Goal: Complete application form: Complete application form

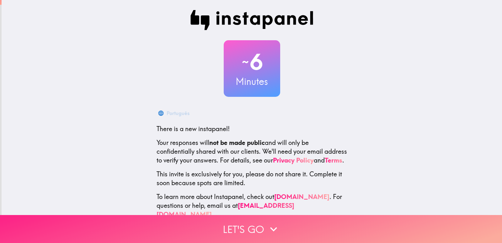
click at [230, 224] on button "Let's go" at bounding box center [251, 229] width 502 height 28
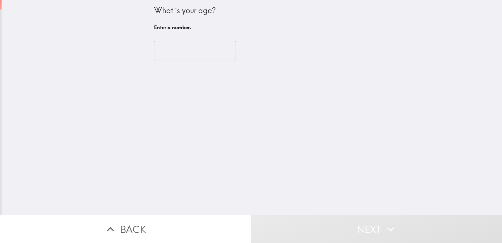
click at [187, 55] on input "number" at bounding box center [195, 50] width 82 height 19
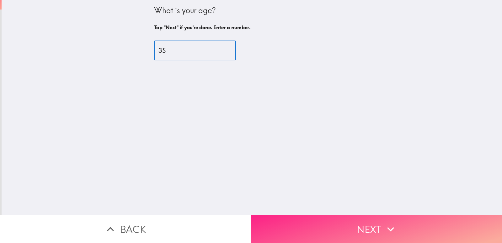
type input "35"
click at [319, 224] on button "Next" at bounding box center [376, 229] width 251 height 28
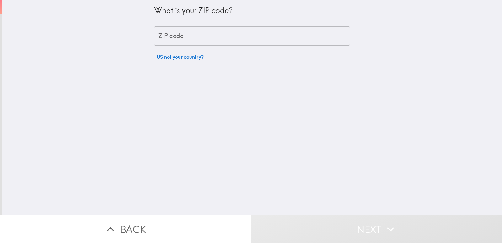
click at [222, 31] on input "ZIP code" at bounding box center [252, 35] width 196 height 19
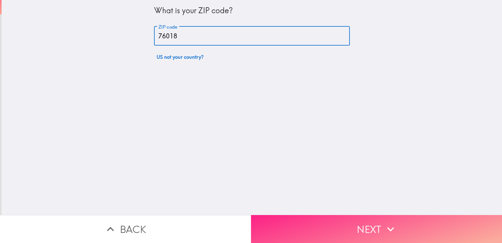
type input "76018"
click at [314, 227] on button "Next" at bounding box center [376, 229] width 251 height 28
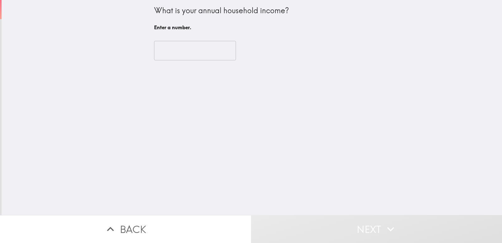
click at [190, 144] on div "What is your annual household income? Enter a number. ​" at bounding box center [252, 107] width 501 height 215
click at [184, 54] on input "number" at bounding box center [195, 50] width 82 height 19
type input "2"
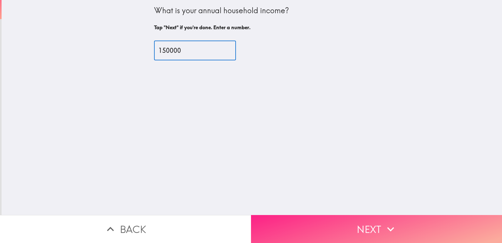
type input "150000"
click at [310, 225] on button "Next" at bounding box center [376, 229] width 251 height 28
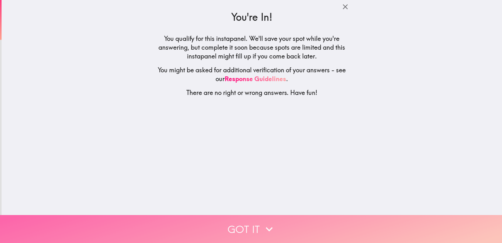
click at [248, 229] on button "Got it" at bounding box center [251, 229] width 502 height 28
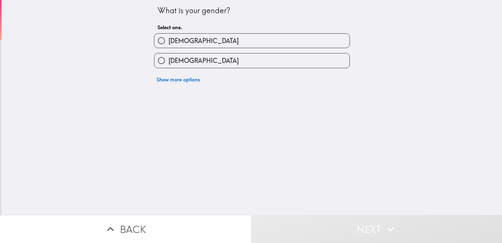
click at [261, 63] on label "[DEMOGRAPHIC_DATA]" at bounding box center [251, 60] width 195 height 14
click at [169, 63] on input "[DEMOGRAPHIC_DATA]" at bounding box center [161, 60] width 14 height 14
radio input "true"
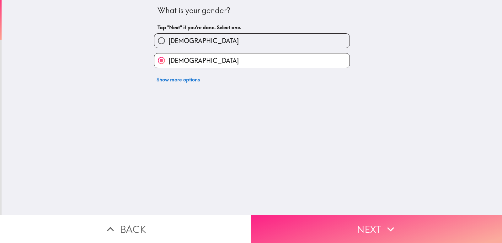
click at [304, 226] on button "Next" at bounding box center [376, 229] width 251 height 28
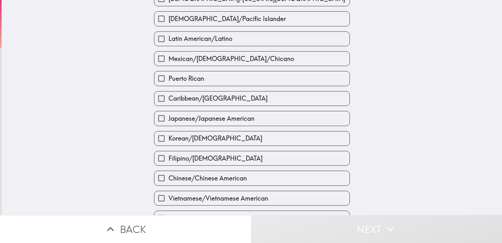
scroll to position [109, 0]
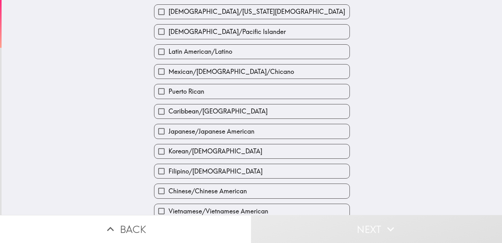
click at [252, 7] on label "[DEMOGRAPHIC_DATA]/[US_STATE][DEMOGRAPHIC_DATA]" at bounding box center [251, 12] width 195 height 14
click at [169, 7] on input "[DEMOGRAPHIC_DATA]/[US_STATE][DEMOGRAPHIC_DATA]" at bounding box center [161, 12] width 14 height 14
click at [240, 12] on span "[DEMOGRAPHIC_DATA]/[US_STATE][DEMOGRAPHIC_DATA]" at bounding box center [257, 11] width 177 height 9
click at [169, 12] on input "[DEMOGRAPHIC_DATA]/[US_STATE][DEMOGRAPHIC_DATA]" at bounding box center [161, 12] width 14 height 14
checkbox input "false"
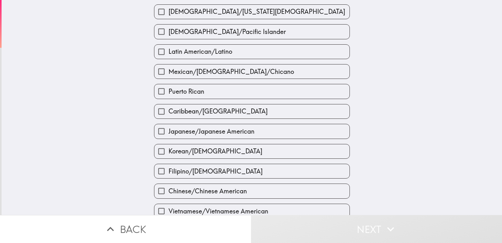
scroll to position [0, 0]
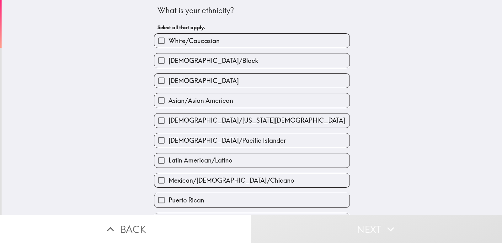
click at [194, 49] on div "[DEMOGRAPHIC_DATA]/Black" at bounding box center [249, 58] width 201 height 20
click at [222, 65] on label "[DEMOGRAPHIC_DATA]/Black" at bounding box center [251, 60] width 195 height 14
click at [169, 65] on input "[DEMOGRAPHIC_DATA]/Black" at bounding box center [161, 60] width 14 height 14
checkbox input "true"
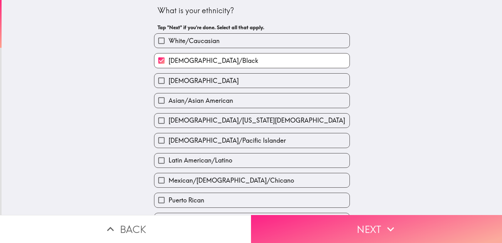
click at [348, 233] on button "Next" at bounding box center [376, 229] width 251 height 28
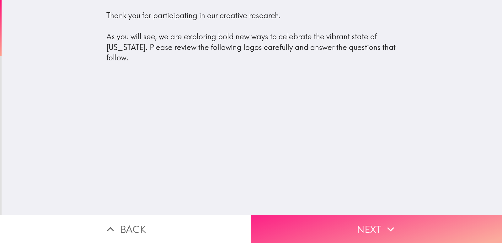
click at [290, 220] on button "Next" at bounding box center [376, 229] width 251 height 28
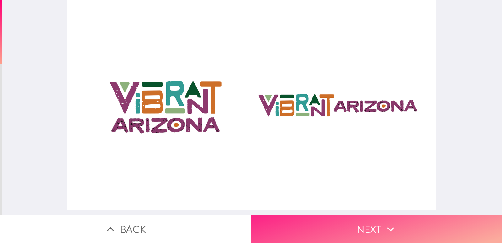
click at [306, 224] on button "Next" at bounding box center [376, 229] width 251 height 28
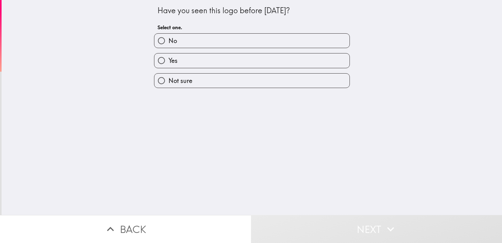
click at [235, 40] on label "No" at bounding box center [251, 41] width 195 height 14
click at [169, 40] on input "No" at bounding box center [161, 41] width 14 height 14
radio input "true"
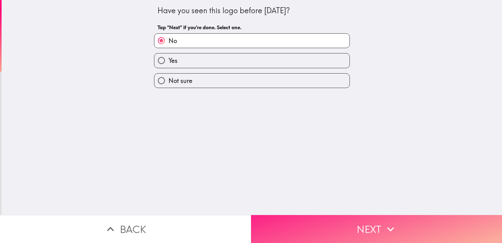
click at [309, 220] on button "Next" at bounding box center [376, 229] width 251 height 28
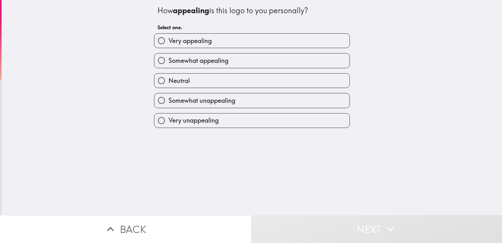
click at [262, 41] on label "Very appealing" at bounding box center [251, 41] width 195 height 14
click at [169, 41] on input "Very appealing" at bounding box center [161, 41] width 14 height 14
radio input "true"
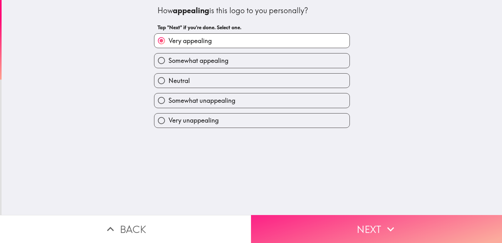
click at [317, 224] on button "Next" at bounding box center [376, 229] width 251 height 28
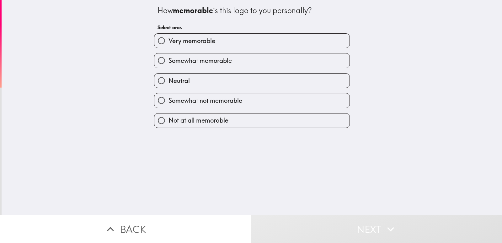
click at [267, 37] on label "Very memorable" at bounding box center [251, 41] width 195 height 14
click at [169, 37] on input "Very memorable" at bounding box center [161, 41] width 14 height 14
radio input "true"
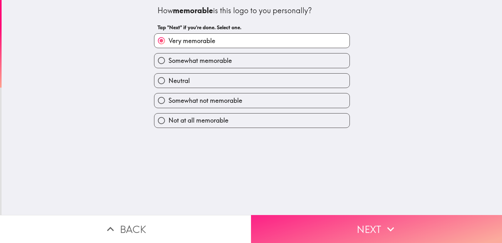
click at [302, 217] on button "Next" at bounding box center [376, 229] width 251 height 28
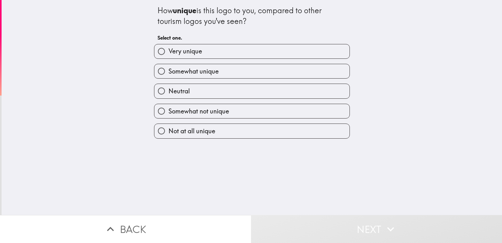
click at [269, 47] on label "Very unique" at bounding box center [251, 51] width 195 height 14
click at [169, 47] on input "Very unique" at bounding box center [161, 51] width 14 height 14
radio input "true"
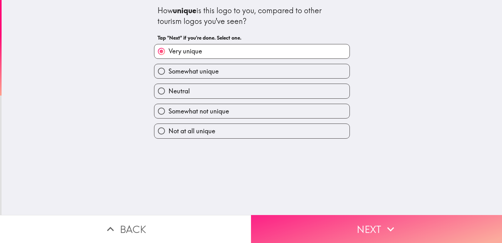
click at [303, 222] on button "Next" at bounding box center [376, 229] width 251 height 28
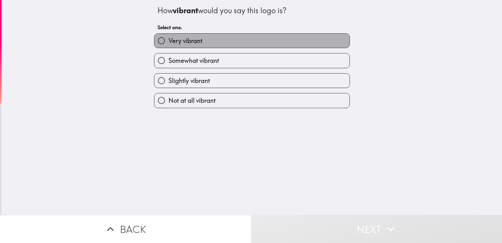
click at [253, 38] on label "Very vibrant" at bounding box center [251, 41] width 195 height 14
click at [169, 38] on input "Very vibrant" at bounding box center [161, 41] width 14 height 14
radio input "true"
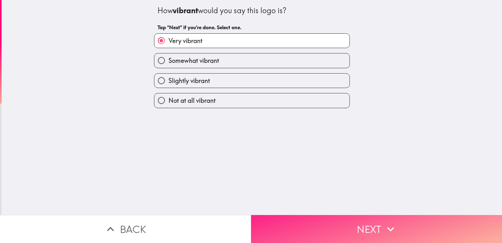
click at [297, 224] on button "Next" at bounding box center [376, 229] width 251 height 28
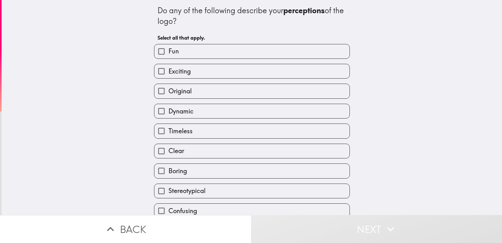
click at [265, 135] on label "Timeless" at bounding box center [251, 131] width 195 height 14
click at [169, 135] on input "Timeless" at bounding box center [161, 131] width 14 height 14
checkbox input "true"
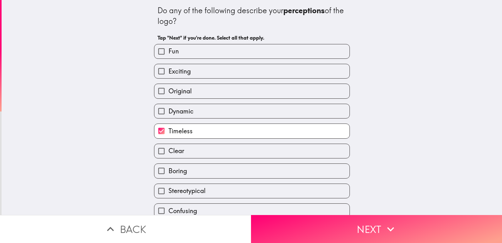
click at [272, 70] on label "Exciting" at bounding box center [251, 71] width 195 height 14
click at [169, 70] on input "Exciting" at bounding box center [161, 71] width 14 height 14
checkbox input "true"
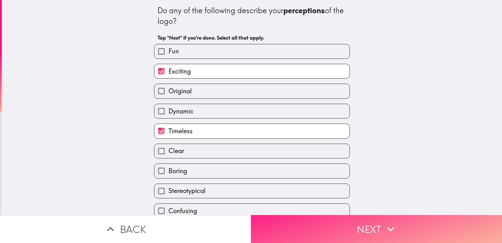
click at [285, 220] on button "Next" at bounding box center [376, 229] width 251 height 28
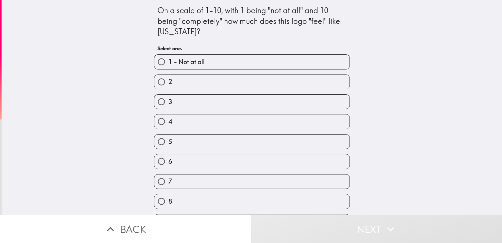
click at [273, 197] on label "8" at bounding box center [251, 201] width 195 height 14
click at [169, 197] on input "8" at bounding box center [161, 201] width 14 height 14
radio input "true"
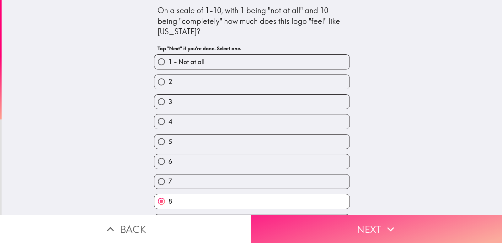
click at [305, 229] on button "Next" at bounding box center [376, 229] width 251 height 28
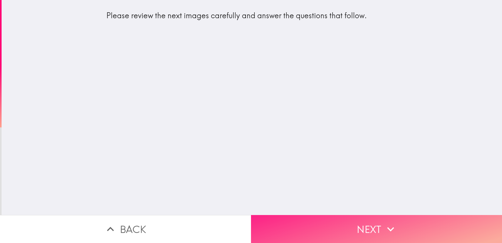
click at [293, 220] on button "Next" at bounding box center [376, 229] width 251 height 28
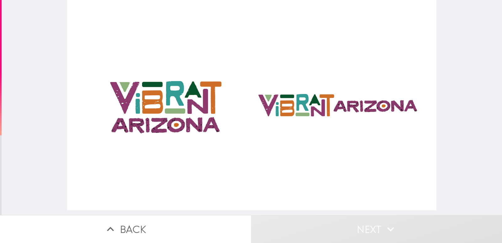
click at [317, 110] on div at bounding box center [252, 105] width 370 height 210
click at [197, 123] on div at bounding box center [252, 105] width 370 height 210
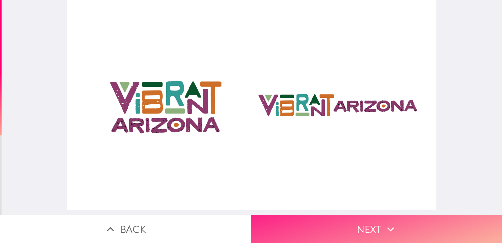
click at [327, 223] on button "Next" at bounding box center [376, 229] width 251 height 28
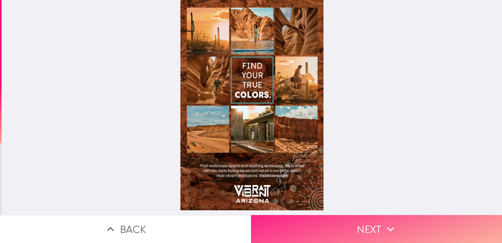
click at [308, 222] on button "Next" at bounding box center [376, 229] width 251 height 28
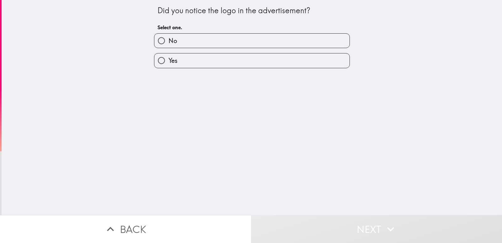
click at [252, 57] on label "Yes" at bounding box center [251, 60] width 195 height 14
click at [169, 57] on input "Yes" at bounding box center [161, 60] width 14 height 14
radio input "true"
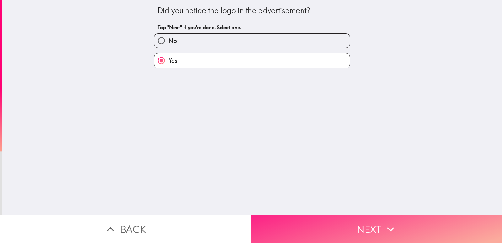
click at [315, 227] on button "Next" at bounding box center [376, 229] width 251 height 28
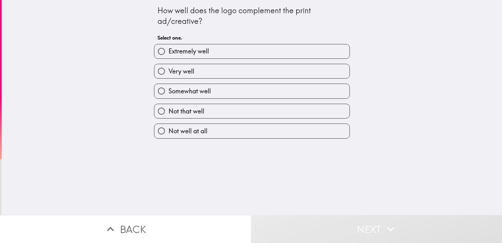
click at [294, 51] on label "Extremely well" at bounding box center [251, 51] width 195 height 14
click at [169, 51] on input "Extremely well" at bounding box center [161, 51] width 14 height 14
radio input "true"
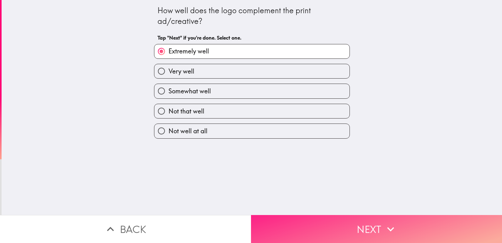
click at [334, 219] on button "Next" at bounding box center [376, 229] width 251 height 28
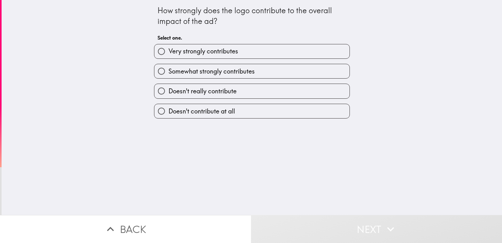
click at [264, 46] on label "Very strongly contributes" at bounding box center [251, 51] width 195 height 14
click at [169, 46] on input "Very strongly contributes" at bounding box center [161, 51] width 14 height 14
radio input "true"
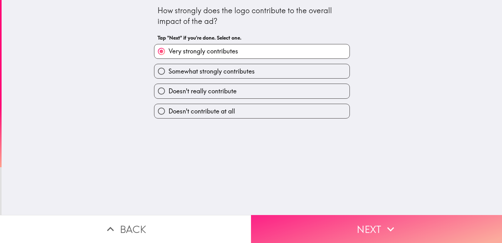
click at [313, 224] on button "Next" at bounding box center [376, 229] width 251 height 28
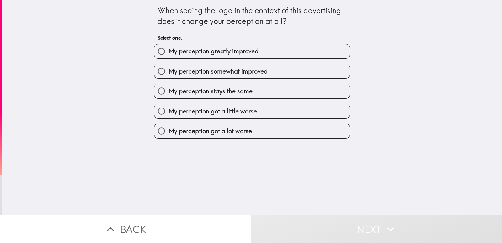
click at [251, 52] on span "My perception greatly improved" at bounding box center [214, 51] width 90 height 9
click at [169, 52] on input "My perception greatly improved" at bounding box center [161, 51] width 14 height 14
radio input "true"
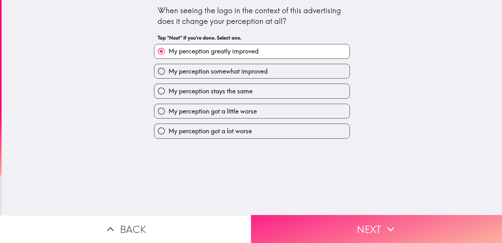
click at [301, 224] on button "Next" at bounding box center [376, 229] width 251 height 28
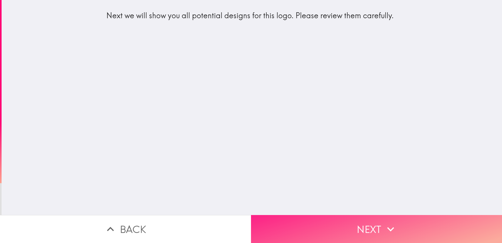
click at [348, 221] on button "Next" at bounding box center [376, 229] width 251 height 28
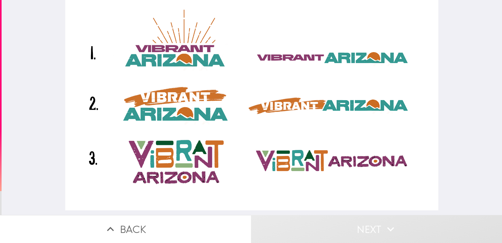
click at [192, 164] on div at bounding box center [251, 105] width 373 height 210
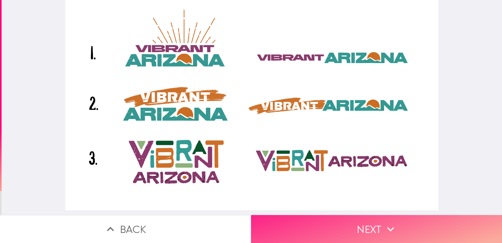
click at [315, 218] on button "Next" at bounding box center [376, 229] width 251 height 28
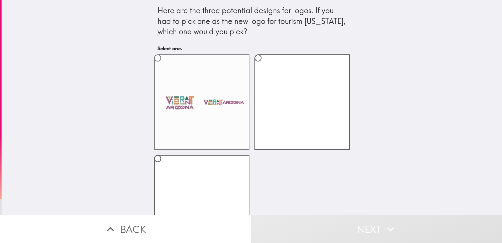
click at [211, 140] on label at bounding box center [201, 101] width 95 height 95
click at [165, 65] on input "radio" at bounding box center [158, 58] width 14 height 14
radio input "true"
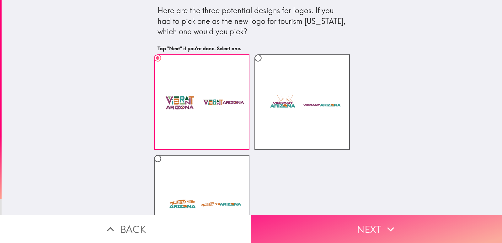
click at [290, 220] on button "Next" at bounding box center [376, 229] width 251 height 28
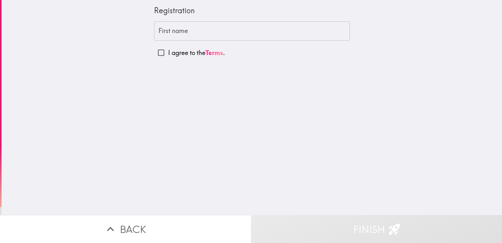
click at [205, 69] on div "Registration First name First name I agree to the Terms ." at bounding box center [252, 107] width 501 height 215
click at [176, 52] on p "I agree to the Terms ." at bounding box center [196, 52] width 57 height 9
click at [168, 52] on input "I agree to the Terms ." at bounding box center [161, 53] width 14 height 14
checkbox input "true"
click at [186, 36] on input "First name" at bounding box center [252, 30] width 196 height 19
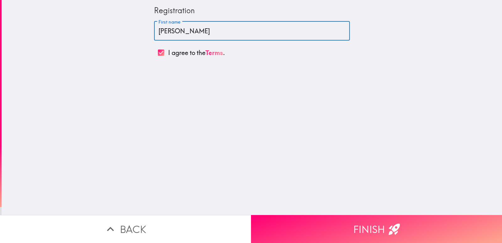
type input "Cheta"
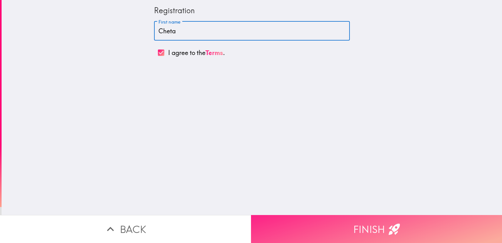
click at [284, 225] on button "Finish" at bounding box center [376, 229] width 251 height 28
